Goal: Task Accomplishment & Management: Use online tool/utility

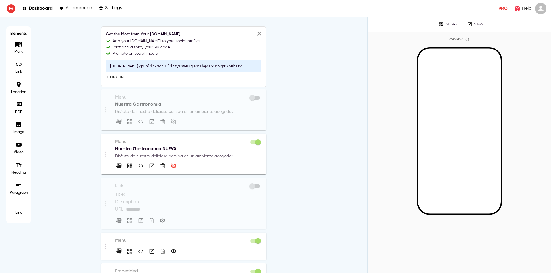
click at [191, 146] on p "Nuestra Gastronomía NUEVA" at bounding box center [188, 148] width 147 height 7
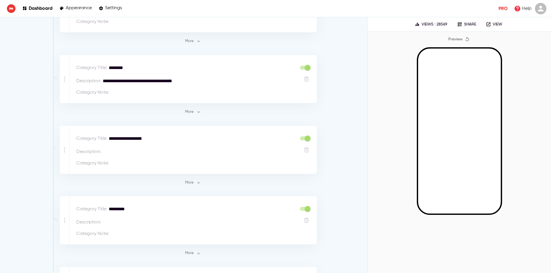
scroll to position [717, 0]
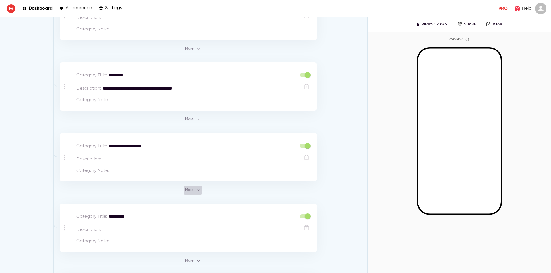
click at [190, 187] on button "More" at bounding box center [193, 190] width 18 height 9
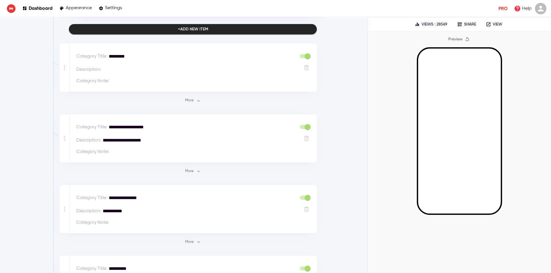
scroll to position [2209, 0]
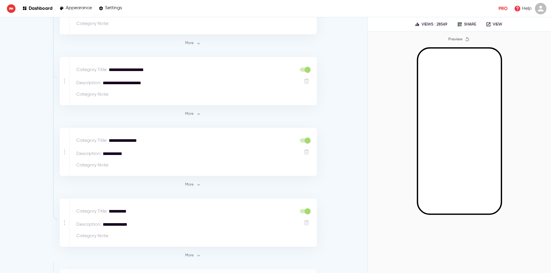
click at [185, 182] on span "More" at bounding box center [192, 185] width 15 height 7
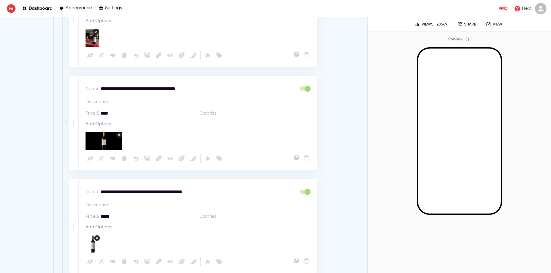
scroll to position [2632, 0]
